Goal: Find contact information: Find contact information

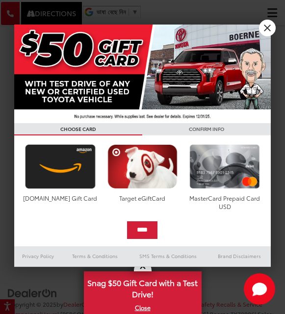
scroll to position [2177, 0]
click at [273, 26] on link "X" at bounding box center [267, 28] width 17 height 17
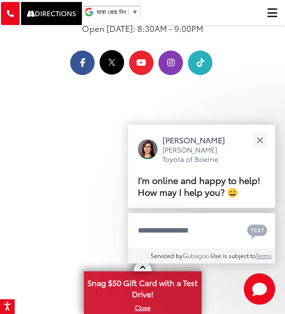
scroll to position [2350, 0]
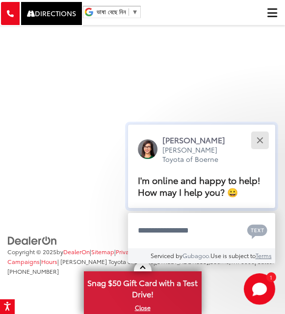
click at [260, 140] on div "Close" at bounding box center [259, 140] width 6 height 6
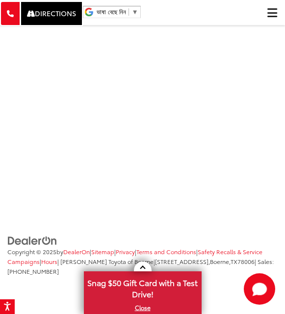
scroll to position [2316, 0]
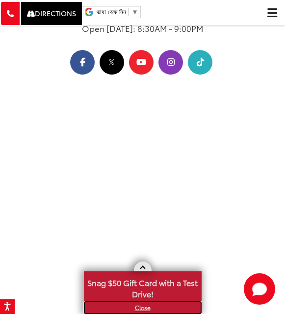
click at [143, 304] on link "X" at bounding box center [143, 307] width 116 height 11
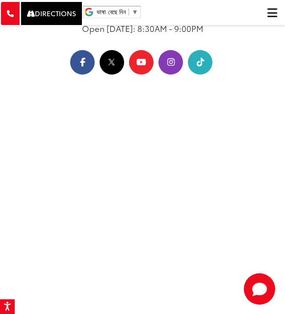
scroll to position [2436, 0]
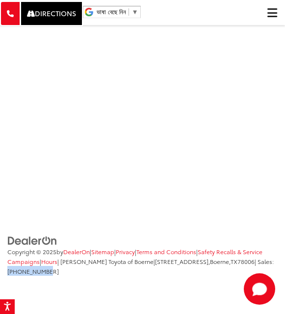
drag, startPoint x: 129, startPoint y: 273, endPoint x: 88, endPoint y: 270, distance: 41.8
click at [88, 270] on li "Copyright © 2025 by DealerOn | Sitemap | Privacy | Terms and Conditions | Safet…" at bounding box center [141, 260] width 273 height 29
copy span "[PHONE_NUMBER]"
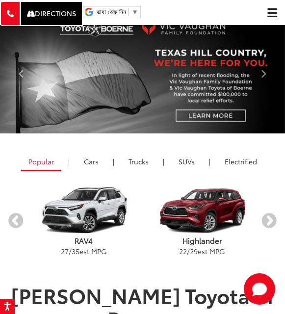
scroll to position [588, 0]
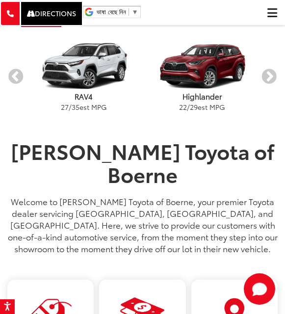
click at [182, 201] on p "Welcome to [PERSON_NAME] Toyota of Boerne, your premier Toyota dealer servicing…" at bounding box center [142, 224] width 270 height 59
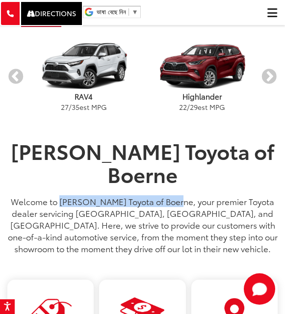
drag, startPoint x: 183, startPoint y: 201, endPoint x: 70, endPoint y: 205, distance: 112.9
click at [70, 205] on p "Welcome to [PERSON_NAME] Toyota of Boerne, your premier Toyota dealer servicing…" at bounding box center [142, 224] width 270 height 59
copy p "[PERSON_NAME] Toyota of Boerne"
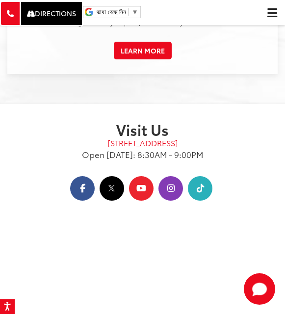
scroll to position [2207, 0]
